Goal: Task Accomplishment & Management: Use online tool/utility

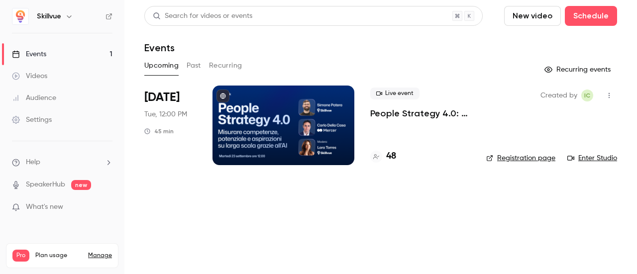
drag, startPoint x: 795, startPoint y: 0, endPoint x: 366, endPoint y: 218, distance: 481.5
click at [366, 218] on main "Search for videos or events New video Schedule Events Upcoming Past Recurring R…" at bounding box center [380, 137] width 512 height 274
click at [299, 131] on div at bounding box center [283, 126] width 142 height 80
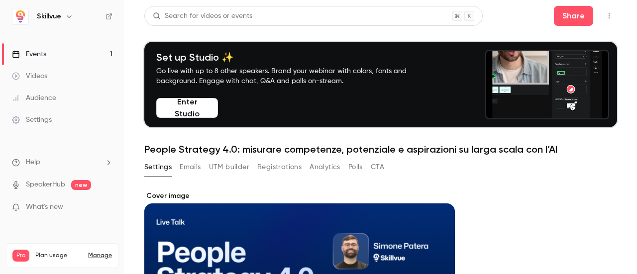
click at [184, 108] on button "Enter Studio" at bounding box center [187, 108] width 62 height 20
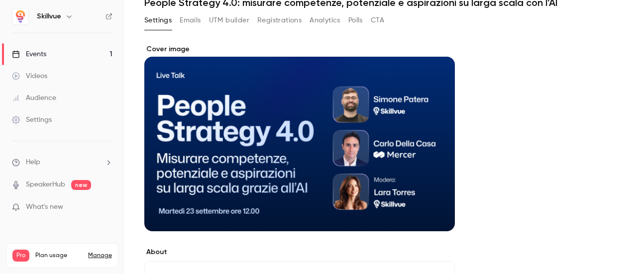
scroll to position [149, 0]
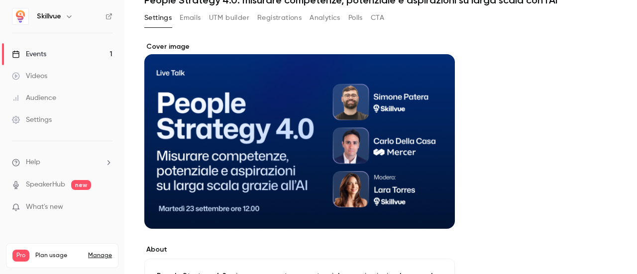
click at [223, 13] on button "UTM builder" at bounding box center [229, 18] width 40 height 16
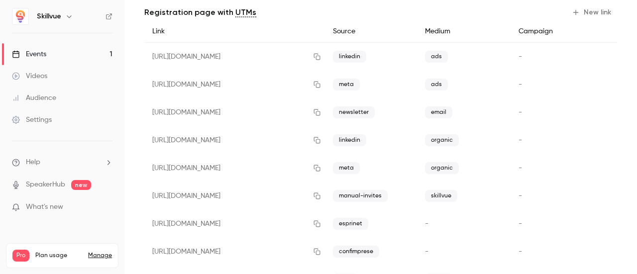
scroll to position [199, 0]
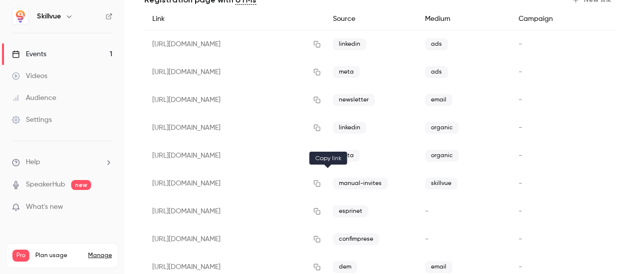
click at [325, 183] on button "button" at bounding box center [317, 184] width 16 height 16
